Goal: Check status: Check status

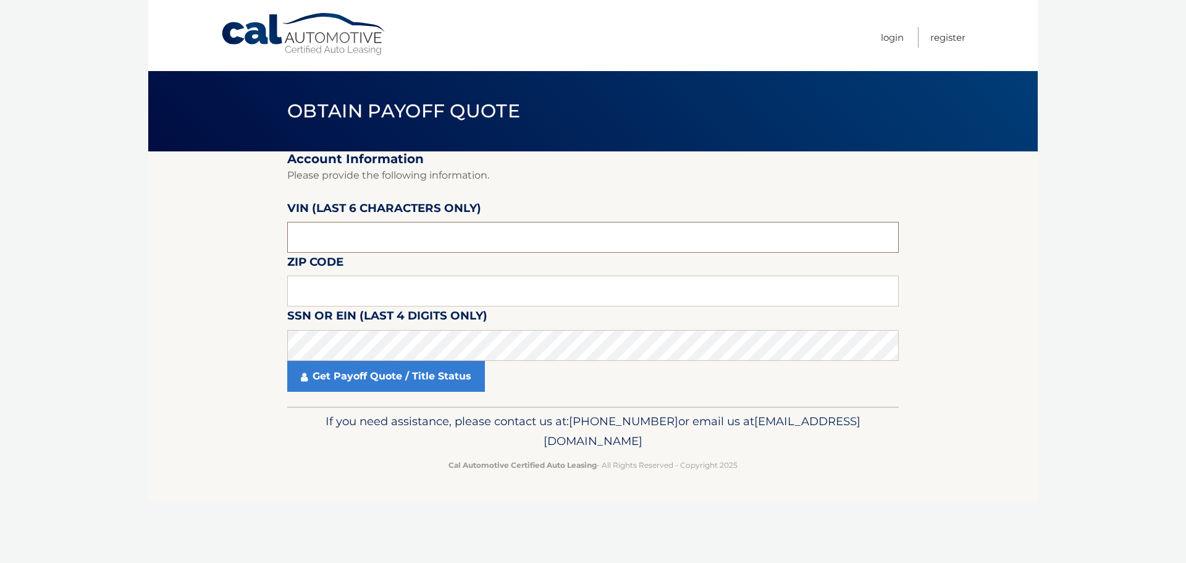
click at [330, 230] on input "text" at bounding box center [592, 237] width 611 height 31
type input "325457"
click at [316, 293] on input "text" at bounding box center [592, 290] width 611 height 31
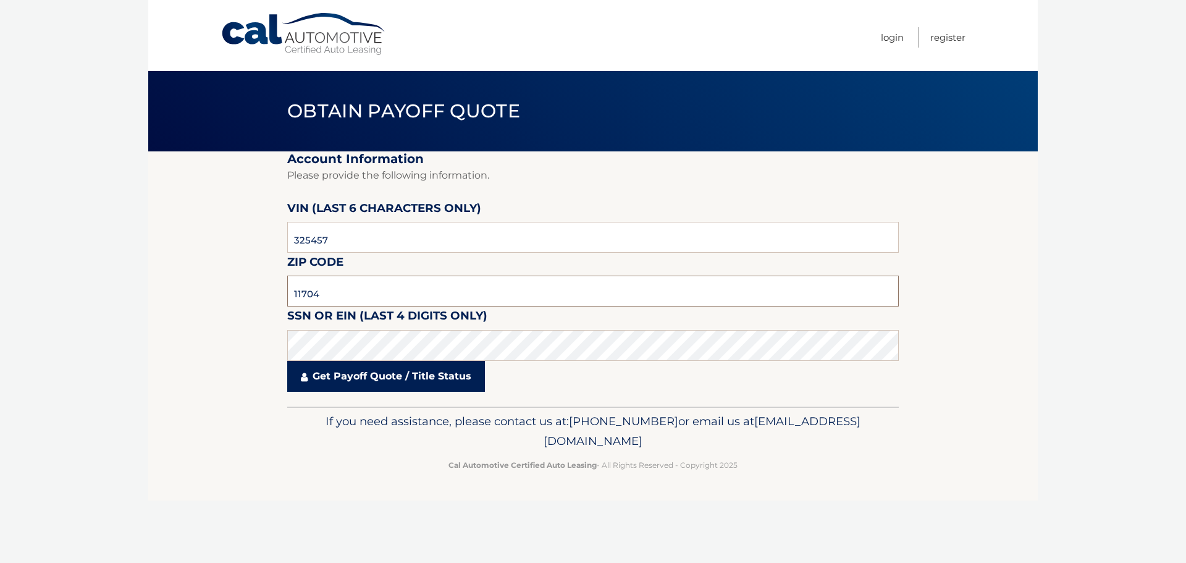
type input "11704"
click at [413, 378] on link "Get Payoff Quote / Title Status" at bounding box center [386, 376] width 198 height 31
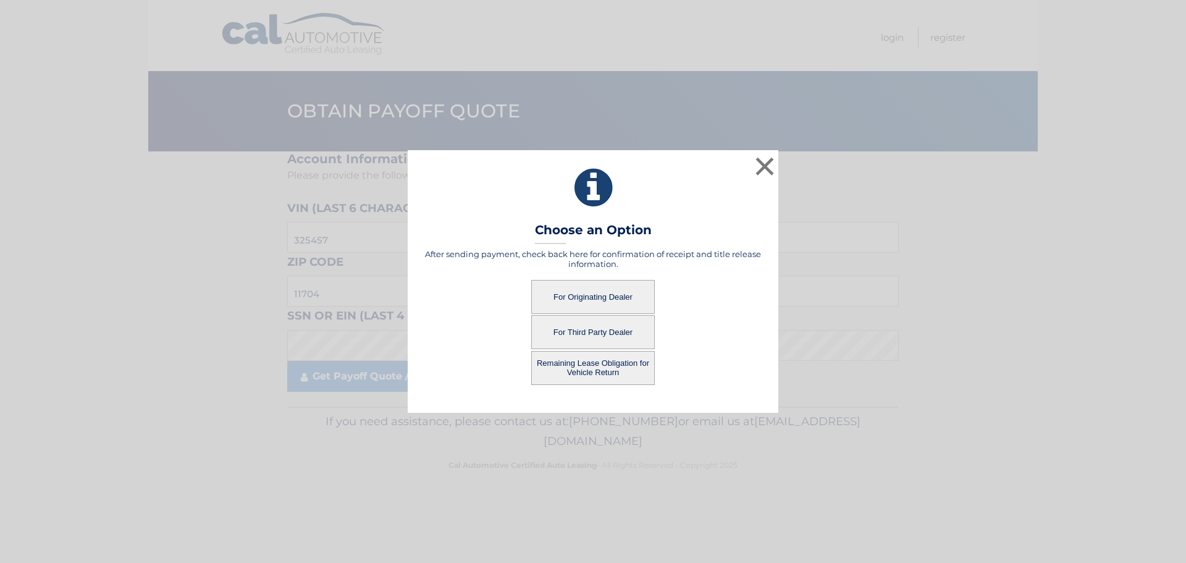
click at [595, 332] on button "For Third Party Dealer" at bounding box center [592, 332] width 123 height 34
click at [603, 336] on button "For Third Party Dealer" at bounding box center [592, 332] width 123 height 34
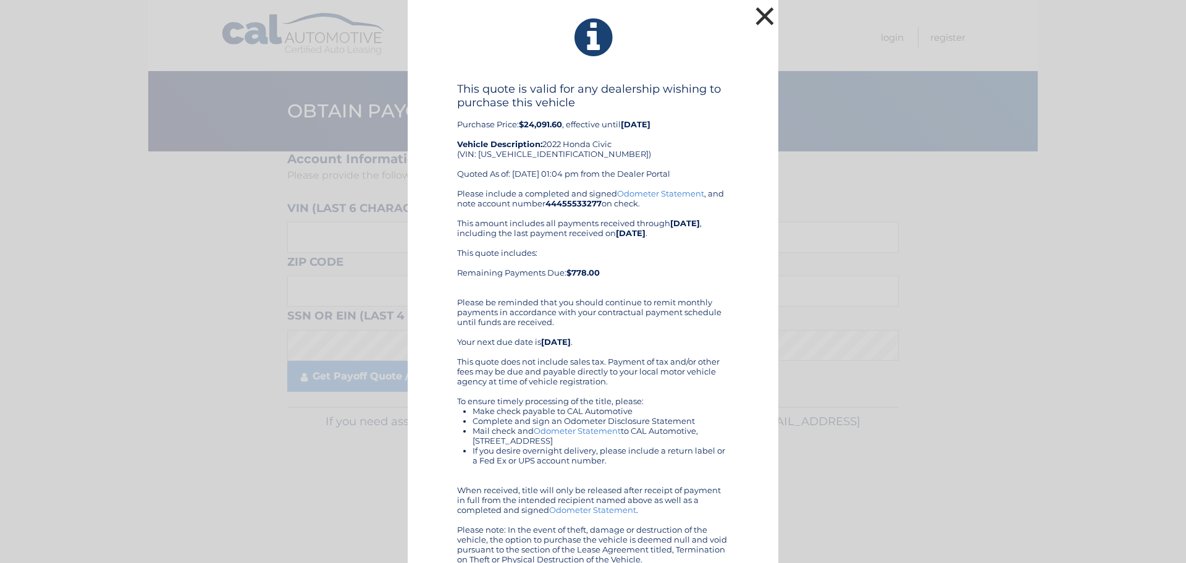
click at [755, 19] on button "×" at bounding box center [764, 16] width 25 height 25
